Goal: Information Seeking & Learning: Understand process/instructions

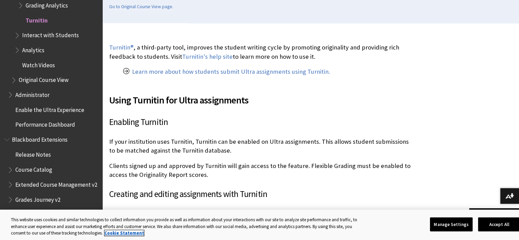
scroll to position [174, 0]
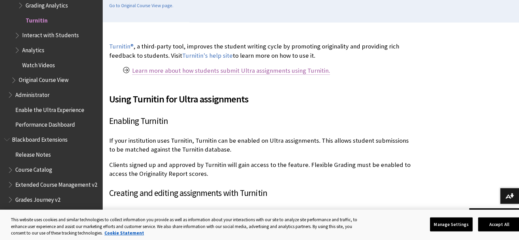
click at [211, 71] on link "Learn more about how students submit Ultra assignments using Turnitin." at bounding box center [231, 71] width 198 height 8
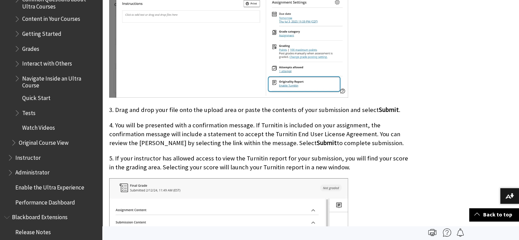
scroll to position [370, 0]
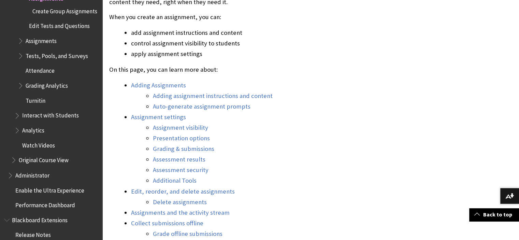
scroll to position [1131, 0]
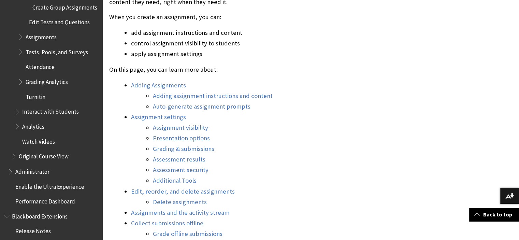
click at [46, 138] on span "Watch Videos" at bounding box center [38, 140] width 33 height 9
click at [43, 80] on span "Grading Analytics" at bounding box center [47, 80] width 42 height 9
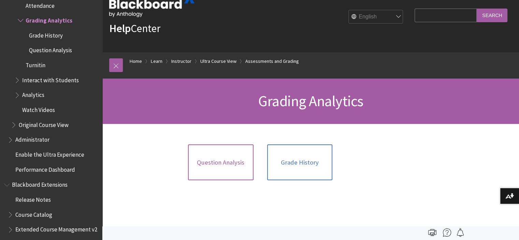
scroll to position [7, 0]
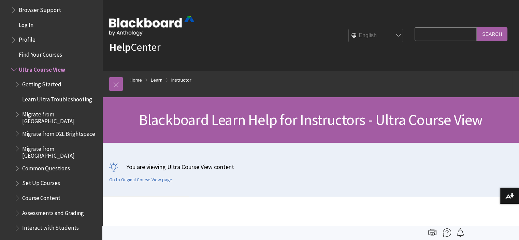
scroll to position [772, 0]
click at [42, 82] on span "Getting Started" at bounding box center [41, 82] width 39 height 9
click at [17, 86] on span "Book outline for Blackboard Learn Help" at bounding box center [17, 82] width 7 height 9
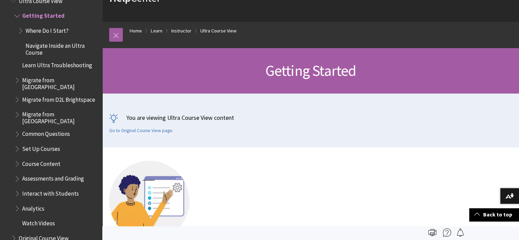
scroll to position [46, 0]
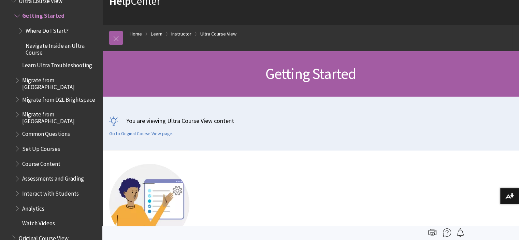
click at [22, 31] on span "Book outline for Blackboard Learn Help" at bounding box center [21, 29] width 7 height 9
click at [21, 30] on span "Book outline for Blackboard Learn Help" at bounding box center [21, 29] width 7 height 9
click at [52, 35] on span "Where Do I Start?" at bounding box center [58, 31] width 81 height 12
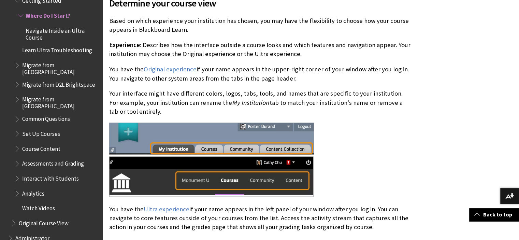
scroll to position [388, 0]
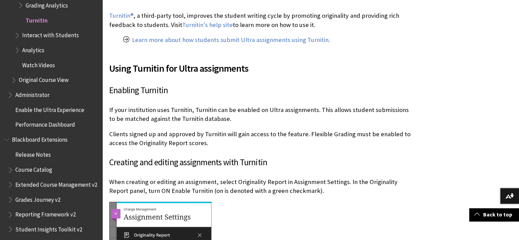
scroll to position [205, 0]
click at [215, 28] on link "Turnitin's help site" at bounding box center [207, 24] width 50 height 8
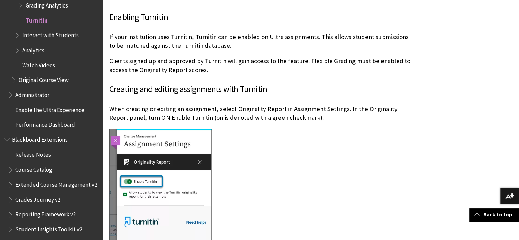
scroll to position [298, 0]
